Goal: Task Accomplishment & Management: Manage account settings

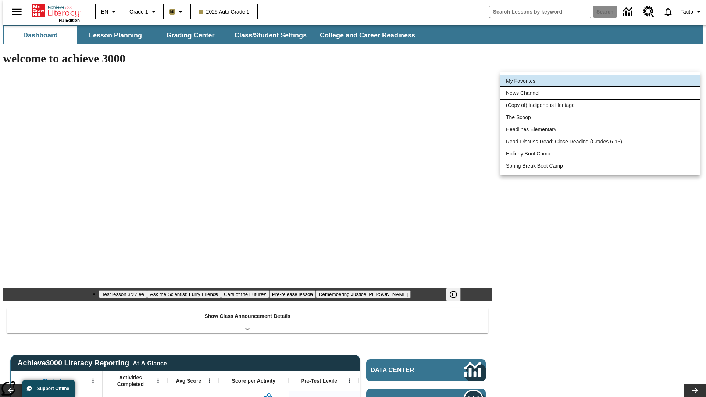
click at [600, 93] on li "News Channel" at bounding box center [600, 93] width 200 height 12
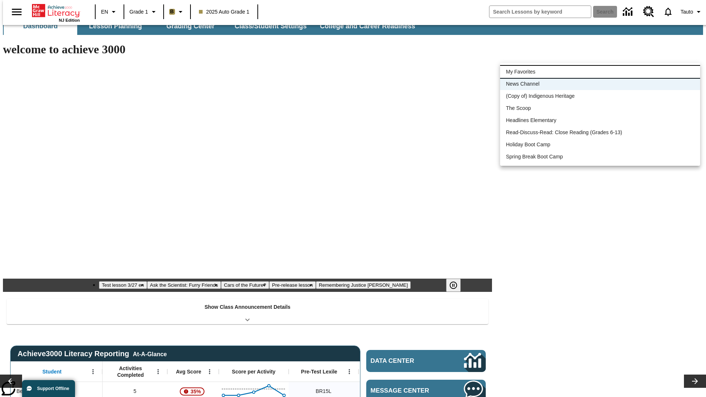
click at [600, 72] on li "My Favorites" at bounding box center [600, 72] width 200 height 12
type input "-1"
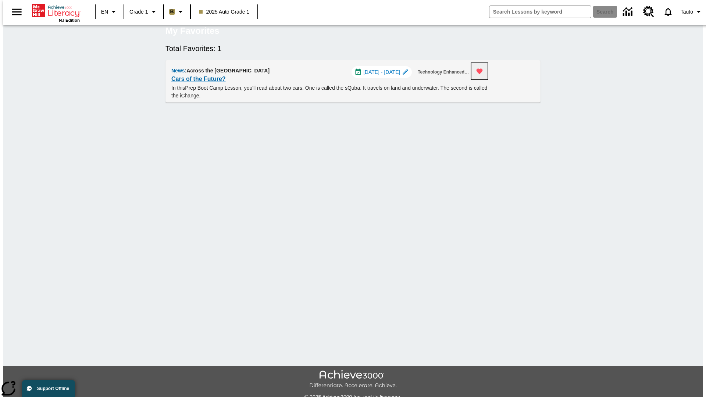
click at [483, 74] on icon "Remove from Favorites" at bounding box center [479, 72] width 6 height 6
